Goal: Information Seeking & Learning: Understand process/instructions

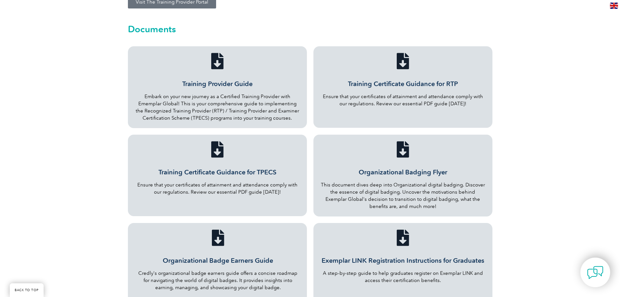
scroll to position [293, 0]
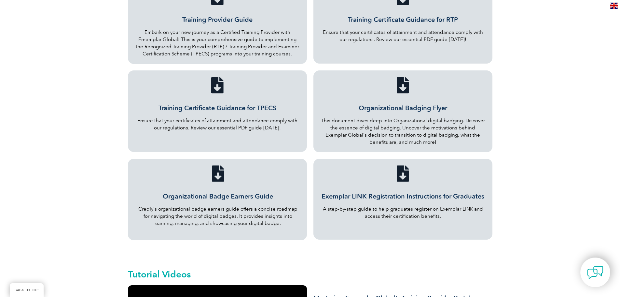
click at [445, 197] on div "Exemplar LINK Registration Instructions for Graduates A step-by-step guide to h…" at bounding box center [403, 205] width 166 height 27
click at [425, 192] on link "Exemplar LINK Registration Instructions for Graduates" at bounding box center [403, 196] width 163 height 8
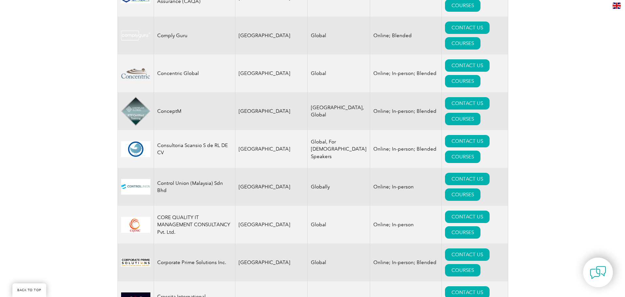
scroll to position [2257, 0]
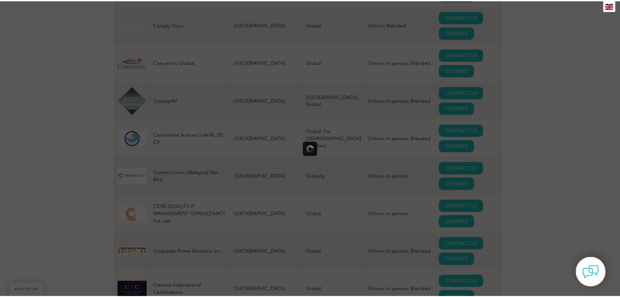
scroll to position [0, 0]
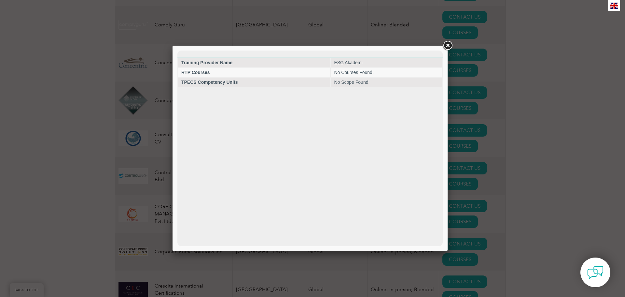
click at [448, 44] on link at bounding box center [448, 46] width 12 height 12
